Goal: Obtain resource: Download file/media

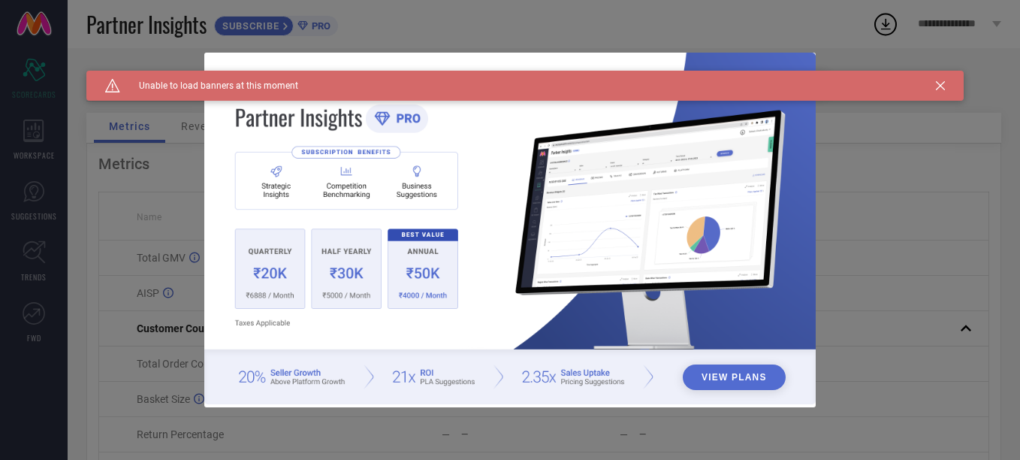
click at [938, 83] on icon at bounding box center [940, 85] width 9 height 9
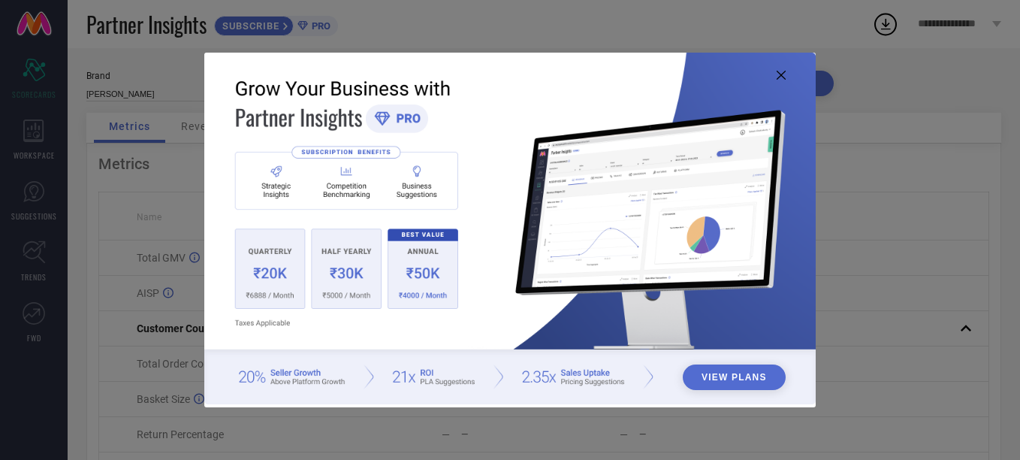
click at [780, 74] on icon at bounding box center [781, 75] width 9 height 9
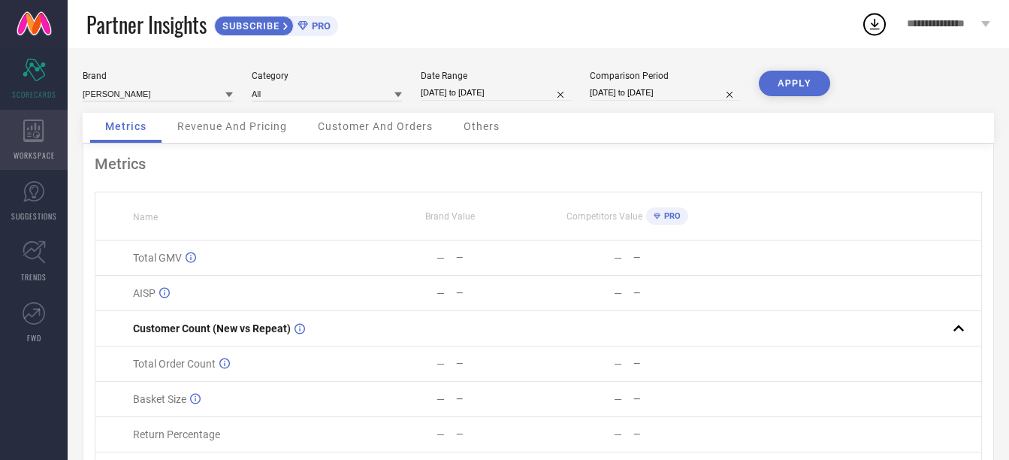
click at [22, 134] on div "WORKSPACE" at bounding box center [34, 140] width 68 height 60
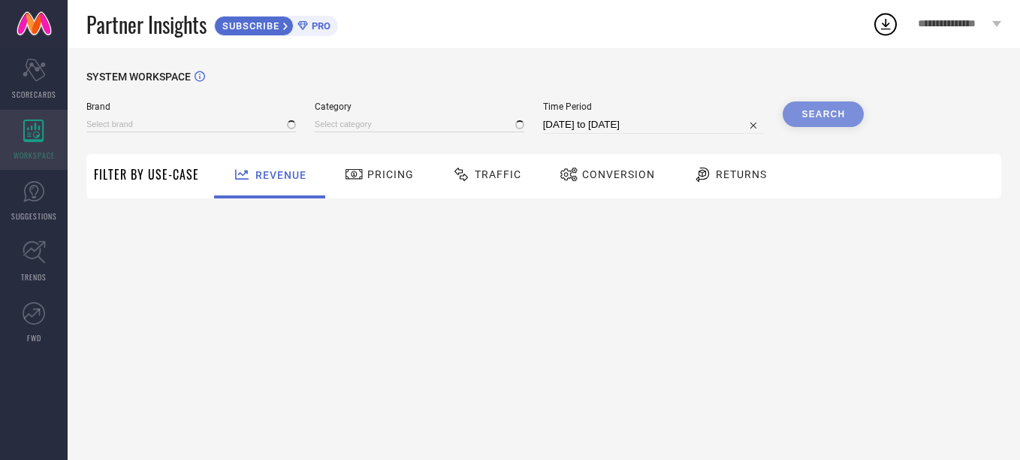
type input "[PERSON_NAME]"
type input "All"
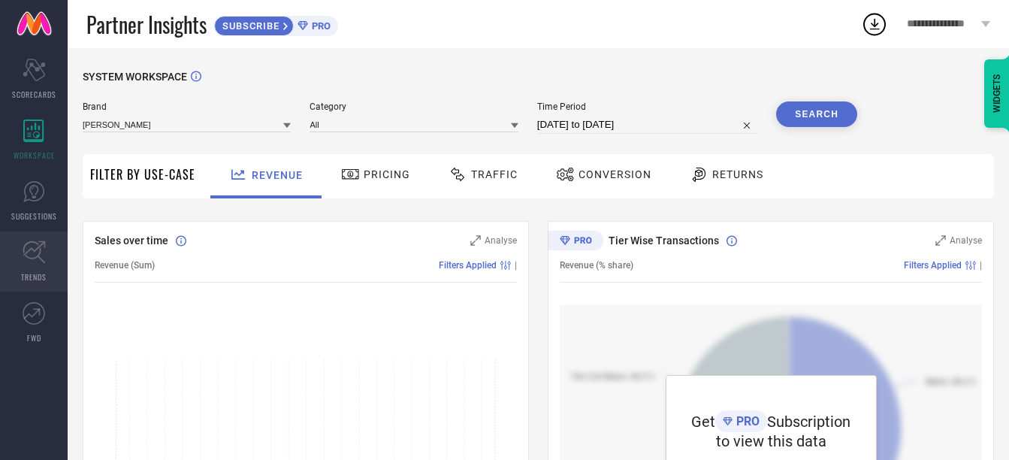
click at [29, 255] on icon at bounding box center [34, 251] width 23 height 23
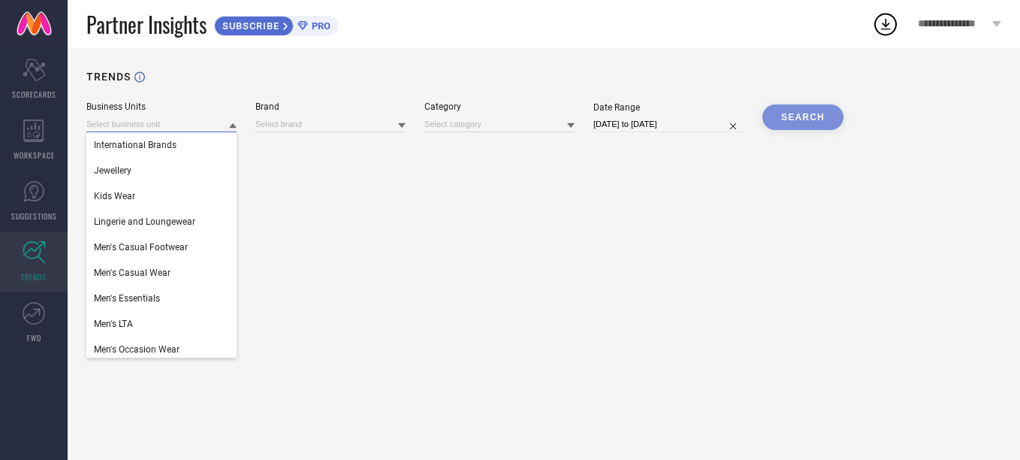
click at [225, 125] on input at bounding box center [161, 124] width 150 height 16
click at [328, 122] on input at bounding box center [330, 124] width 150 height 16
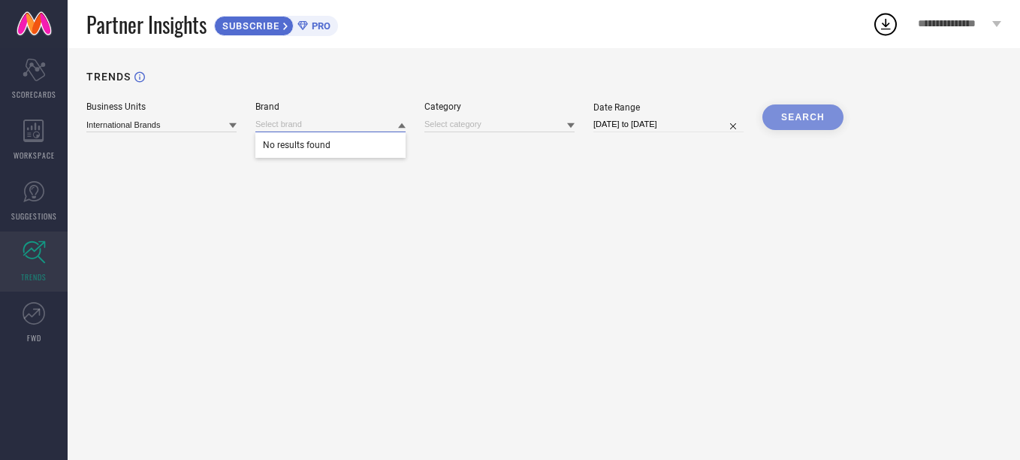
click at [313, 124] on input at bounding box center [330, 124] width 150 height 16
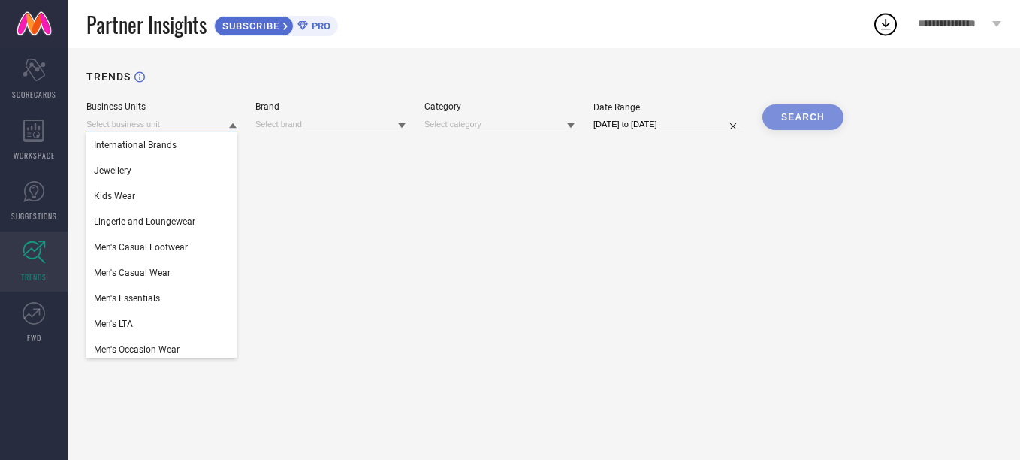
click at [162, 124] on input at bounding box center [161, 124] width 150 height 16
click at [158, 274] on span "Men's Casual Wear" at bounding box center [132, 272] width 77 height 11
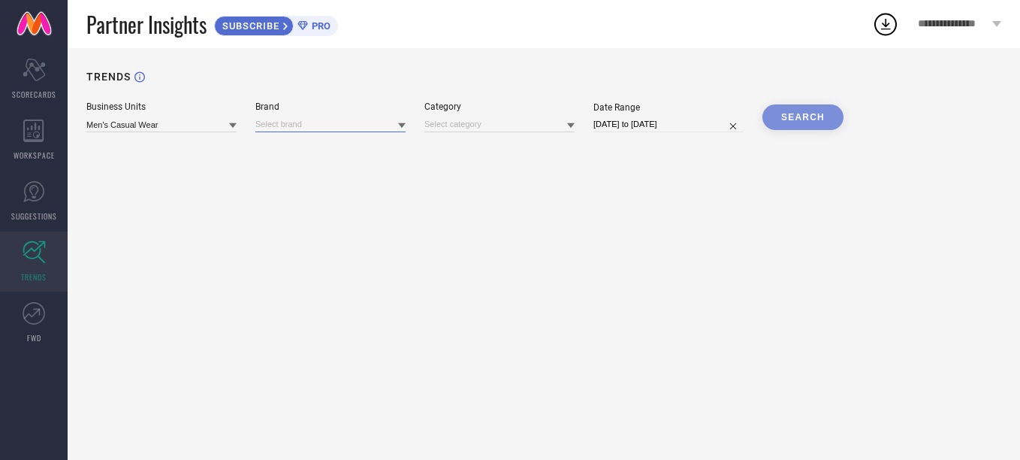
click at [337, 127] on input at bounding box center [330, 124] width 150 height 16
click at [340, 125] on input at bounding box center [330, 124] width 150 height 16
click at [433, 126] on input at bounding box center [499, 124] width 150 height 16
click at [477, 126] on input at bounding box center [499, 124] width 150 height 16
select select "8"
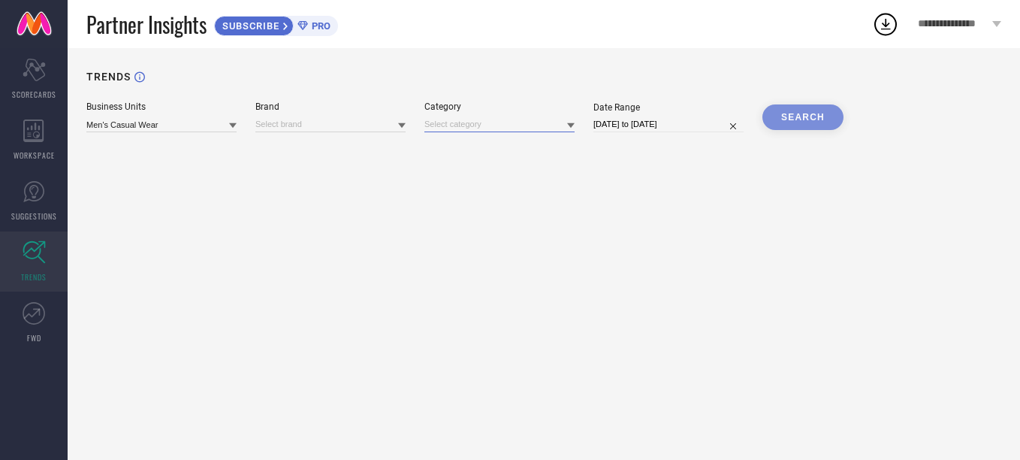
select select "2025"
select select "9"
select select "2025"
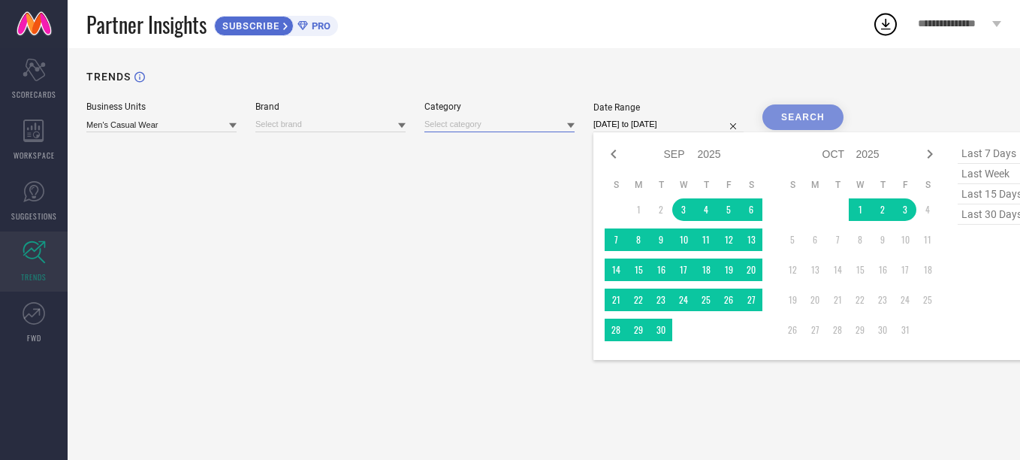
click at [742, 127] on input "[DATE] to [DATE]" at bounding box center [669, 124] width 150 height 16
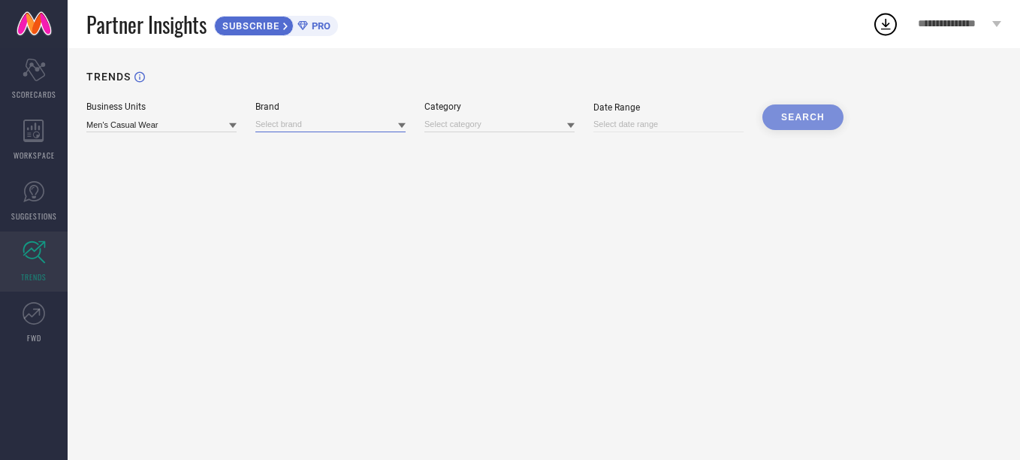
click at [267, 129] on input at bounding box center [330, 124] width 150 height 16
click at [119, 124] on input at bounding box center [161, 124] width 150 height 16
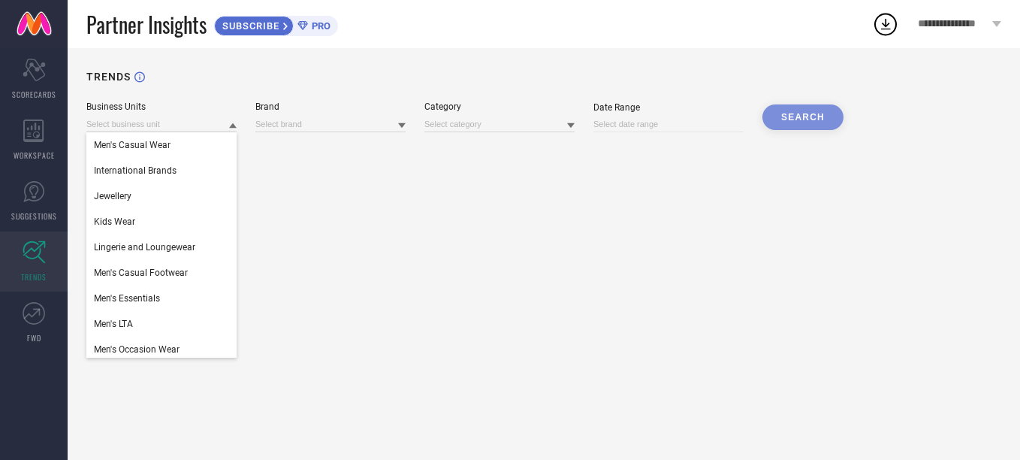
click at [181, 74] on div "TRENDS" at bounding box center [543, 86] width 915 height 31
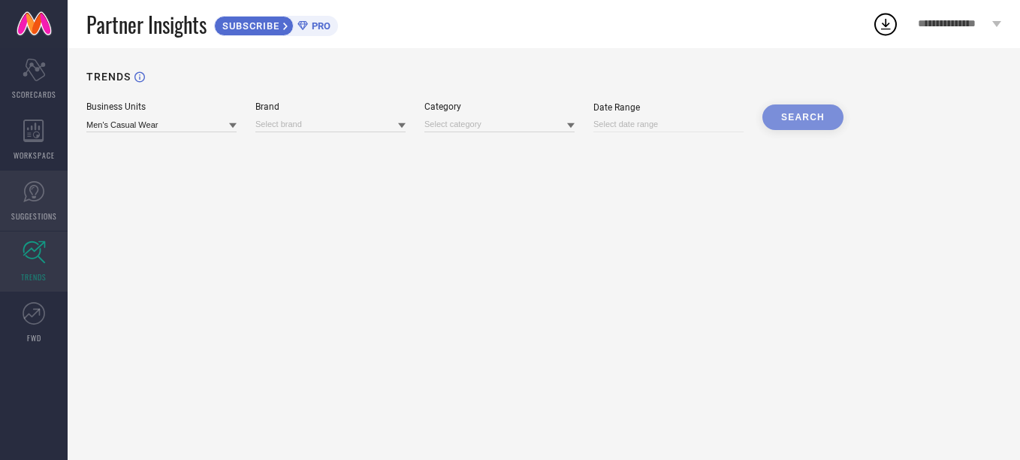
click at [36, 195] on icon at bounding box center [34, 191] width 23 height 23
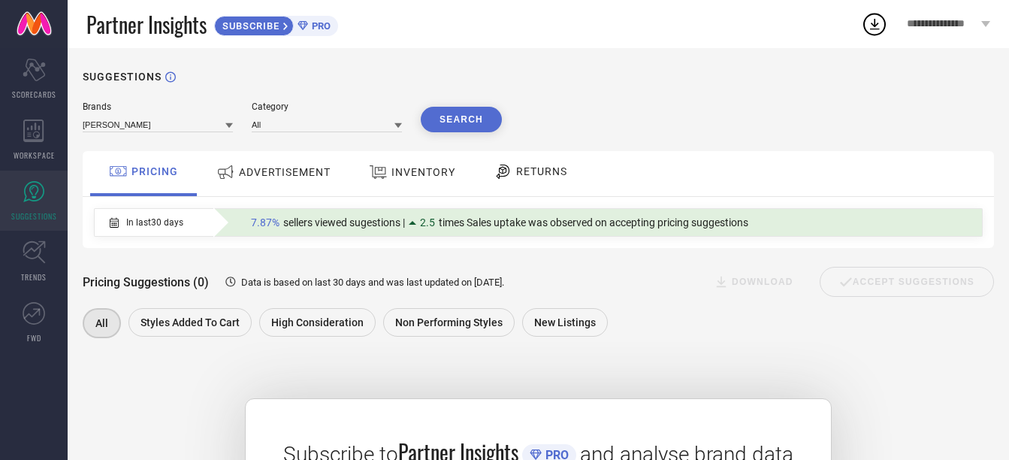
click at [407, 165] on div "INVENTORY" at bounding box center [412, 172] width 94 height 27
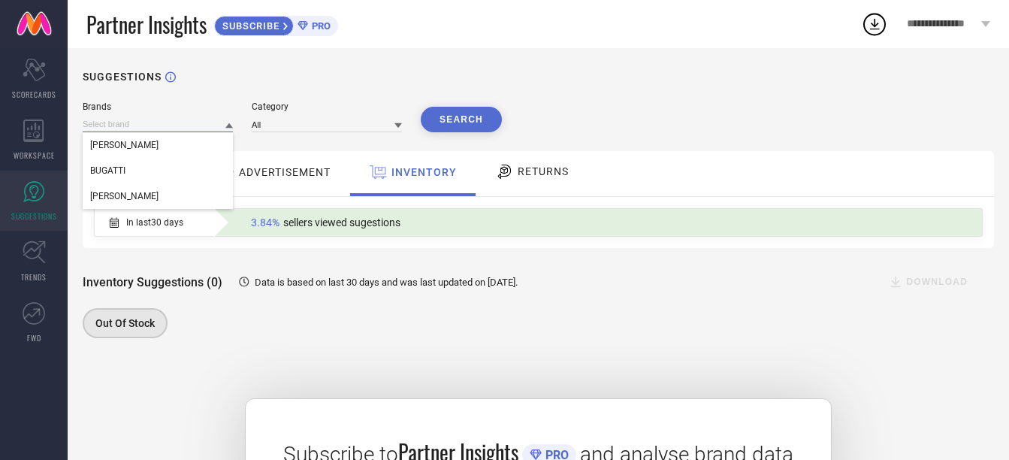
click at [178, 121] on input at bounding box center [158, 124] width 150 height 16
click at [125, 187] on div "[PERSON_NAME]" at bounding box center [158, 196] width 150 height 26
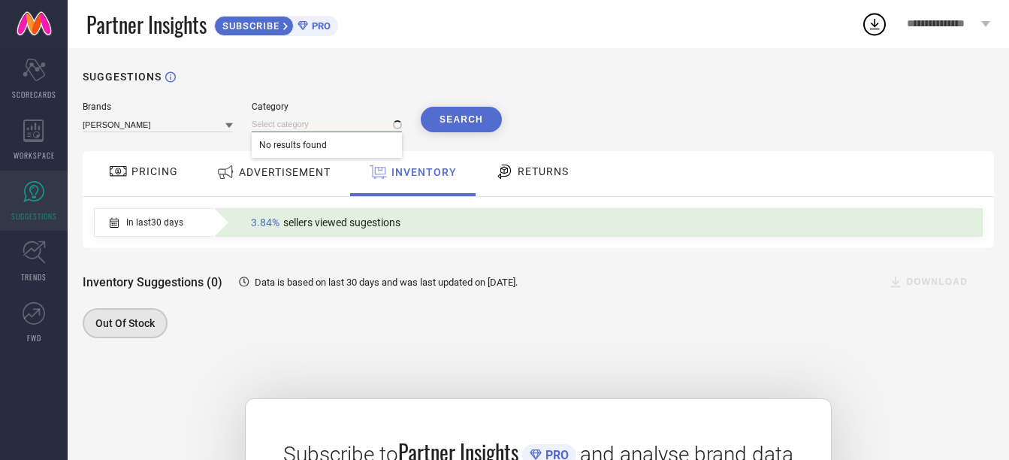
click at [318, 119] on input at bounding box center [327, 124] width 150 height 16
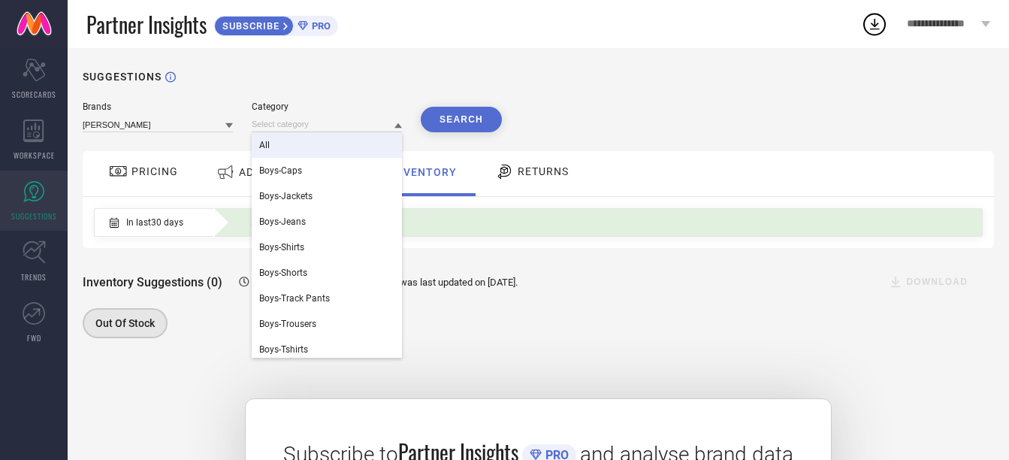
click at [313, 143] on div "All" at bounding box center [327, 145] width 150 height 26
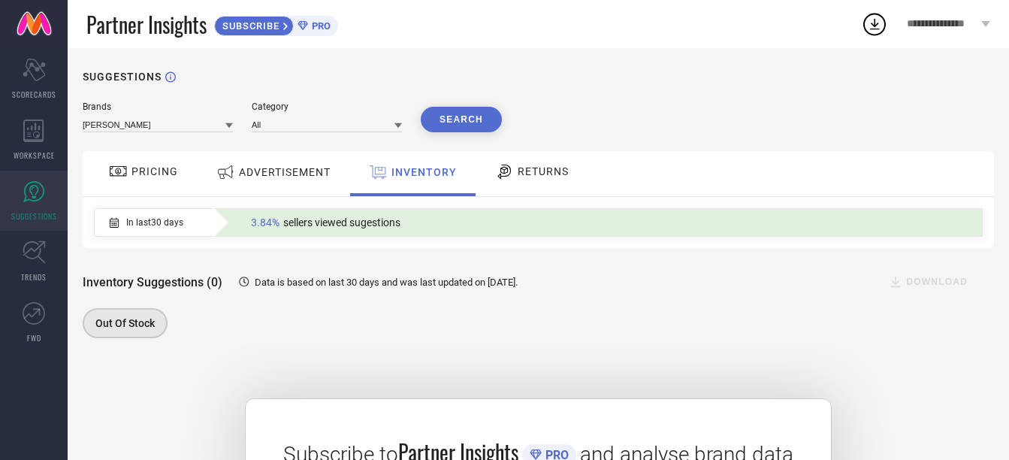
click at [588, 110] on div "Brands [PERSON_NAME] Category All Search" at bounding box center [538, 116] width 911 height 31
click at [470, 118] on button "Search" at bounding box center [461, 120] width 81 height 26
drag, startPoint x: 896, startPoint y: 282, endPoint x: 876, endPoint y: 278, distance: 20.0
click at [893, 282] on div "DOWNLOAD" at bounding box center [931, 282] width 125 height 30
click at [965, 29] on span "**********" at bounding box center [942, 24] width 71 height 13
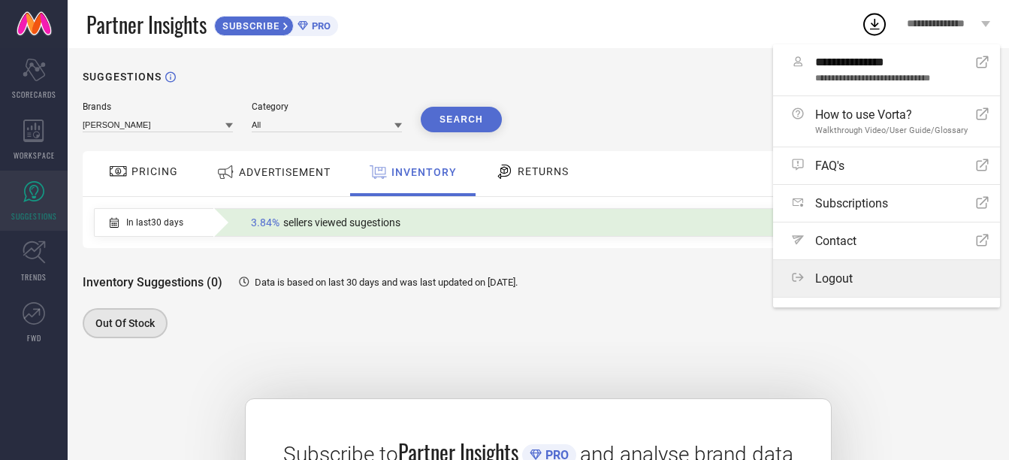
click at [851, 274] on span "Logout" at bounding box center [834, 278] width 38 height 14
click at [0, 0] on button "Logout" at bounding box center [0, 0] width 0 height 0
